Goal: Communication & Community: Participate in discussion

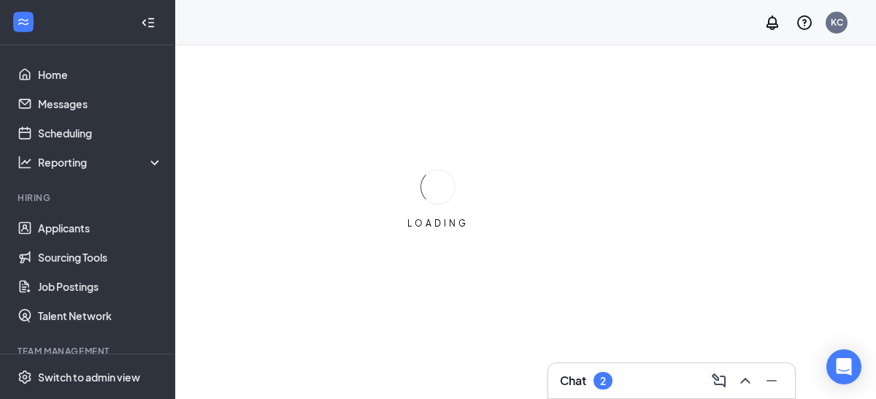
click at [579, 384] on h3 "Chat" at bounding box center [573, 380] width 26 height 16
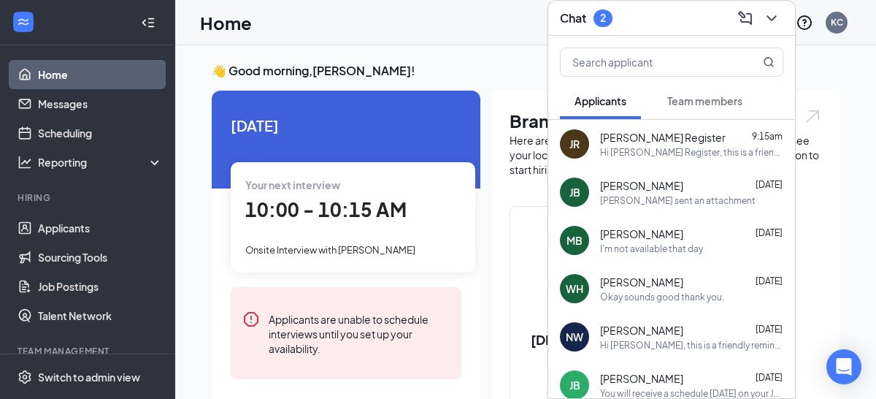
click at [700, 103] on span "Team members" at bounding box center [704, 100] width 75 height 13
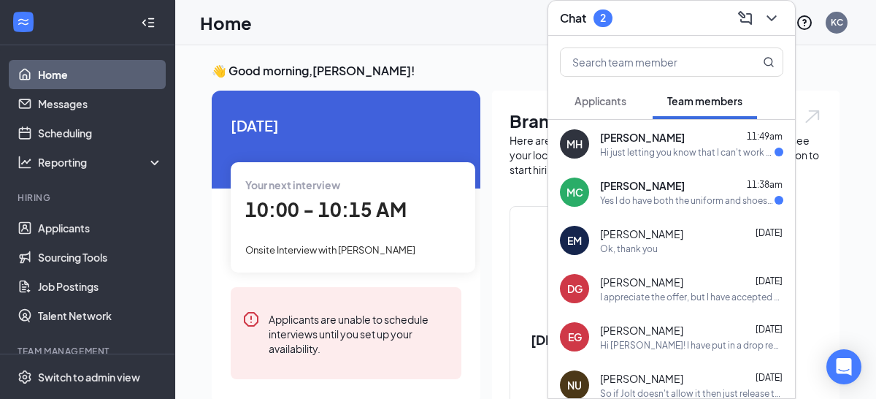
click at [678, 147] on div "Hi just letting you know that I can't work any Tuesdays from now on. I will be …" at bounding box center [687, 152] width 175 height 12
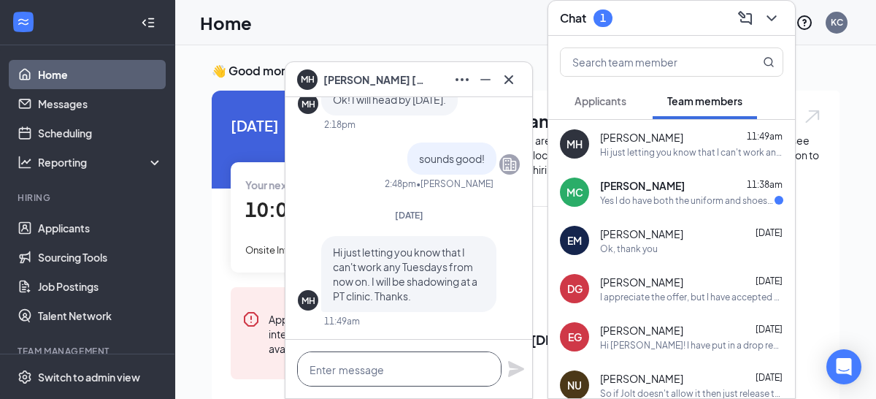
click at [359, 378] on textarea at bounding box center [399, 368] width 204 height 35
type textarea "okay"
click at [513, 364] on icon "Plane" at bounding box center [516, 369] width 16 height 16
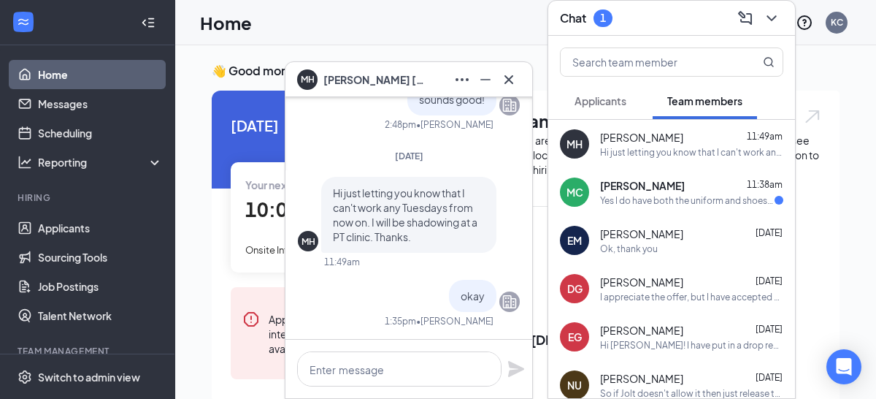
click at [637, 201] on div "Yes I do have both the uniform and shoes! Can't wait thank you so much" at bounding box center [687, 200] width 175 height 12
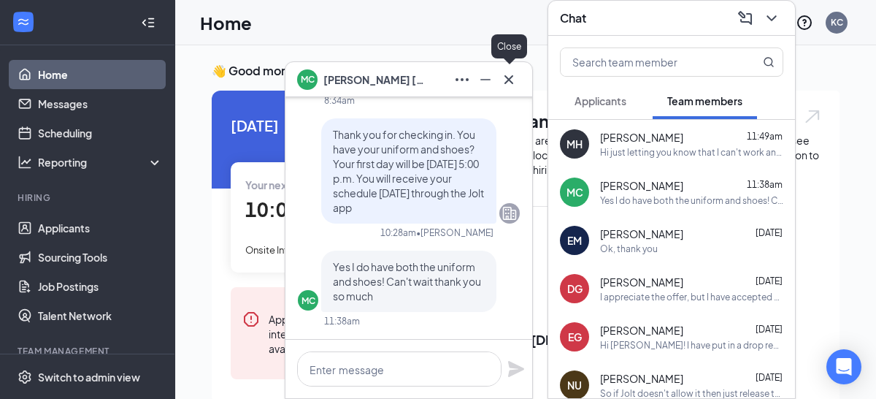
click at [509, 77] on icon "Cross" at bounding box center [509, 80] width 18 height 18
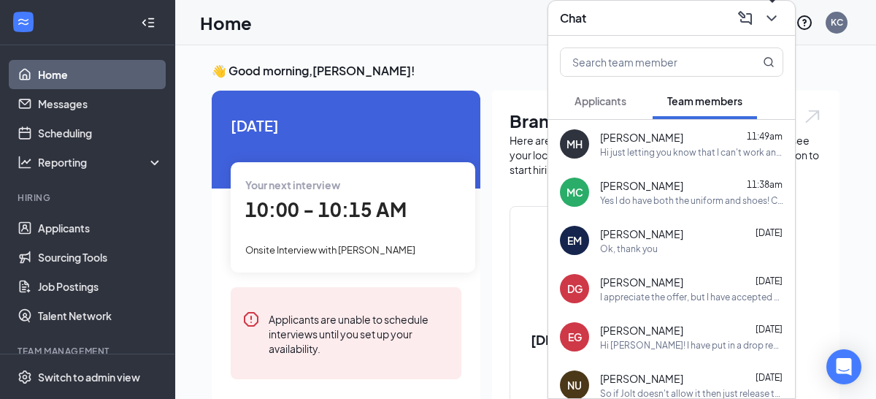
click at [773, 15] on icon "ChevronDown" at bounding box center [772, 18] width 18 height 18
